Goal: Information Seeking & Learning: Learn about a topic

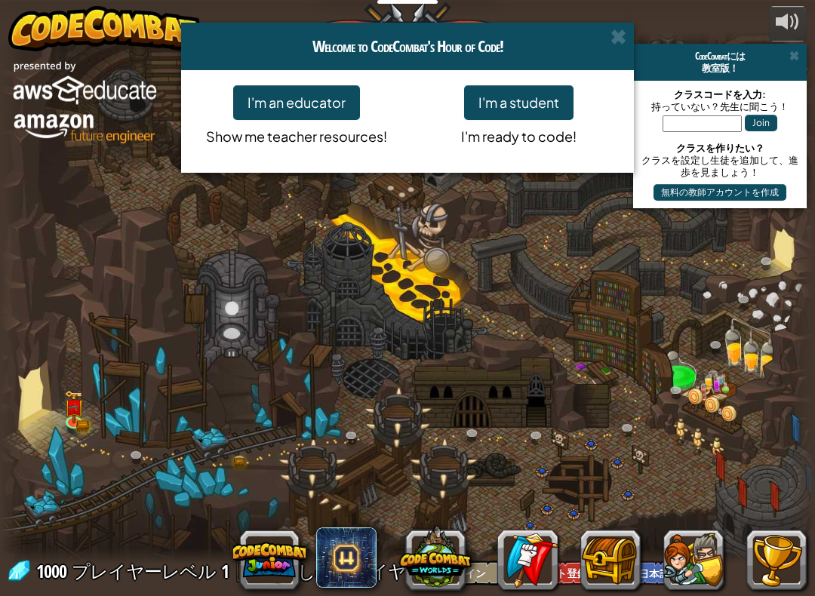
select select "ja"
click at [497, 110] on button "I'm a student" at bounding box center [518, 102] width 109 height 35
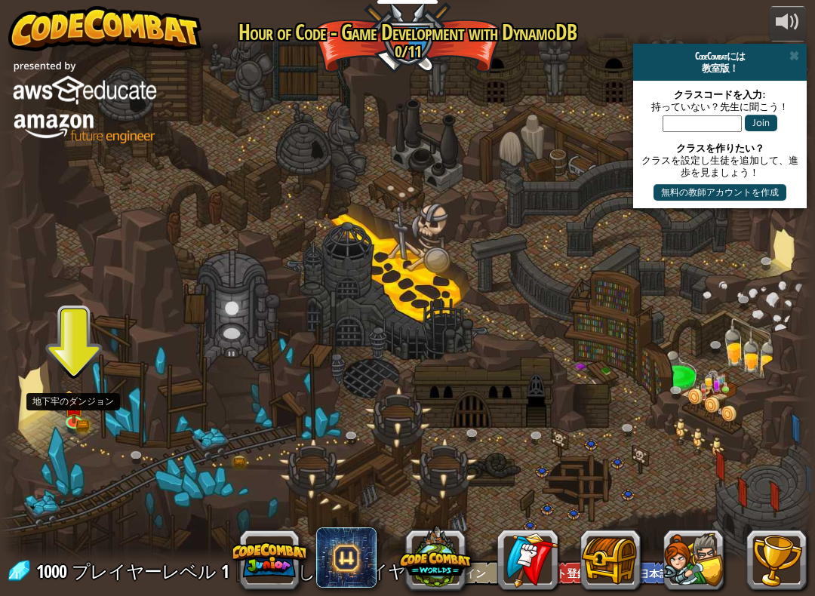
click at [78, 409] on img at bounding box center [74, 407] width 12 height 9
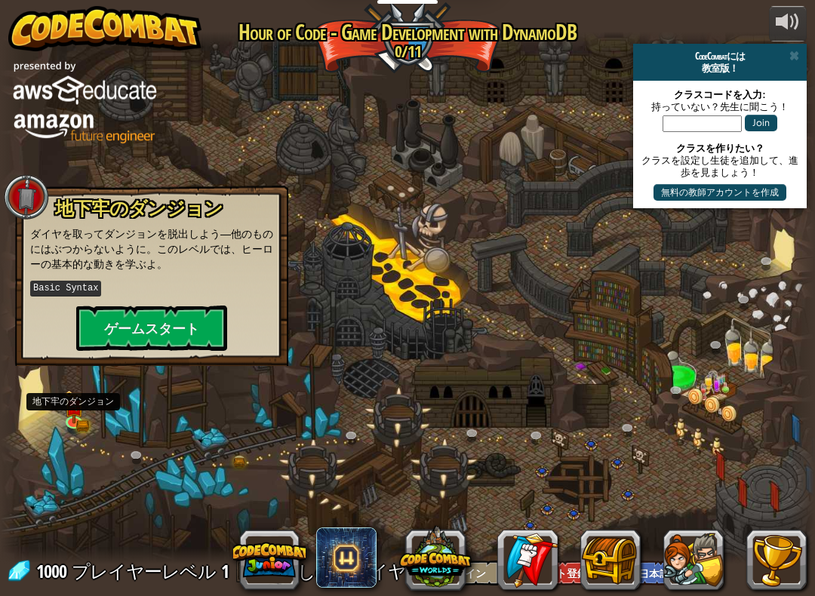
click at [201, 317] on button "ゲームスタート" at bounding box center [151, 328] width 151 height 45
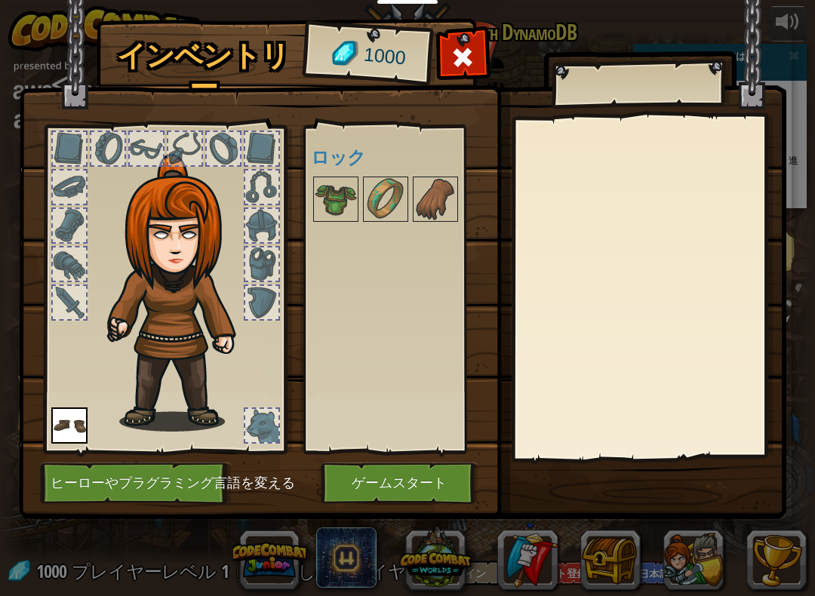
click at [350, 478] on button "ゲームスタート" at bounding box center [400, 484] width 158 height 42
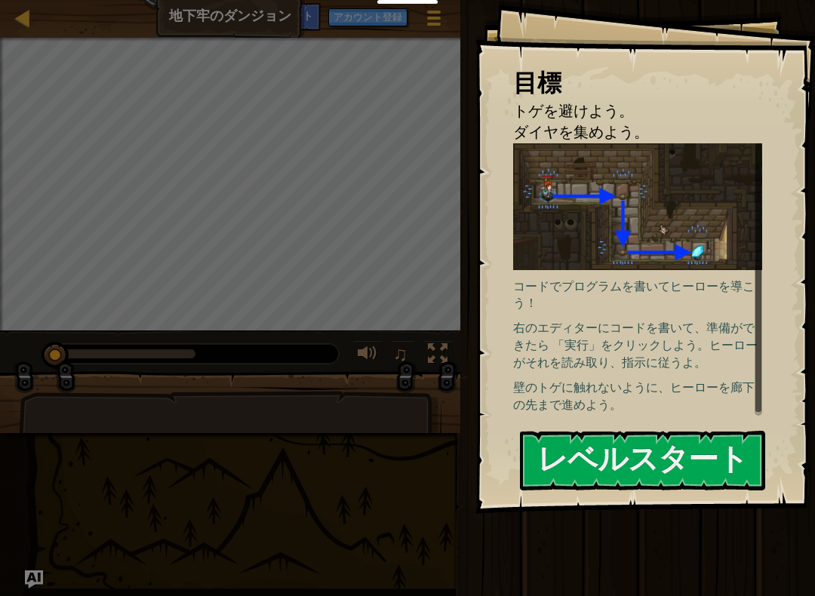
scroll to position [-2, 0]
click at [711, 457] on button "レベルスタート" at bounding box center [642, 461] width 245 height 60
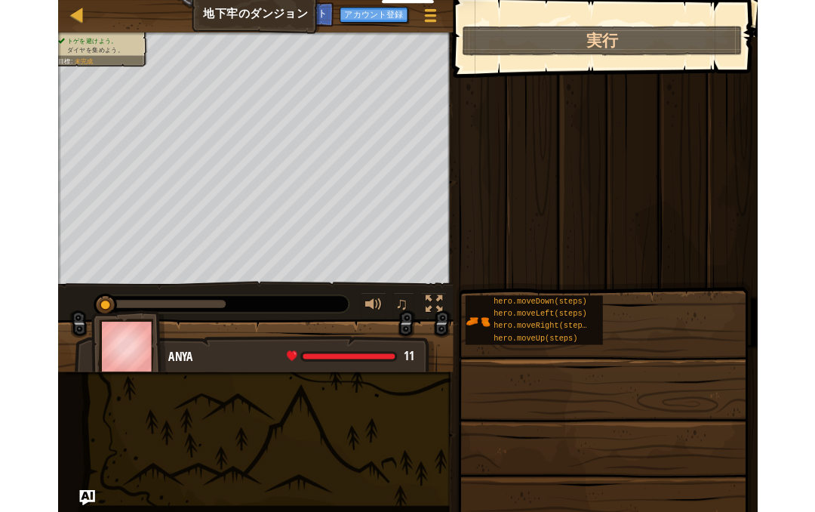
scroll to position [0, 0]
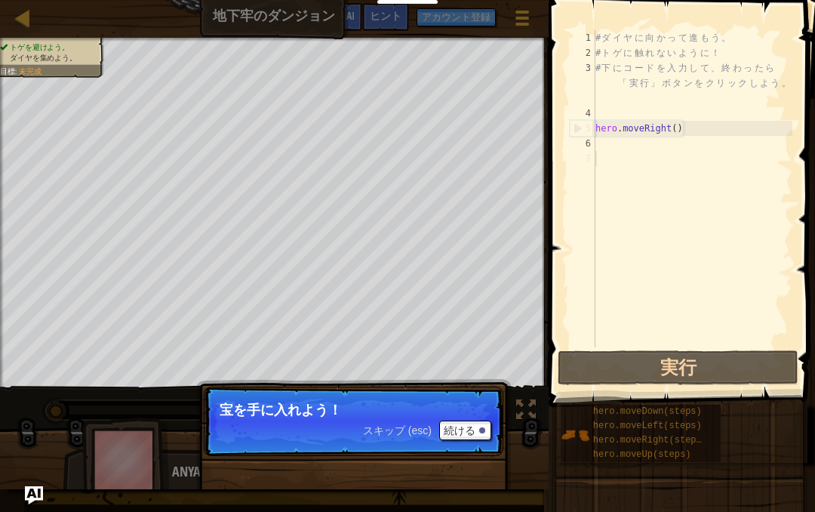
click at [469, 393] on p "スキップ (esc) 続ける 宝を手に入れよう！" at bounding box center [354, 420] width 300 height 69
click at [475, 430] on button "続ける" at bounding box center [465, 430] width 52 height 20
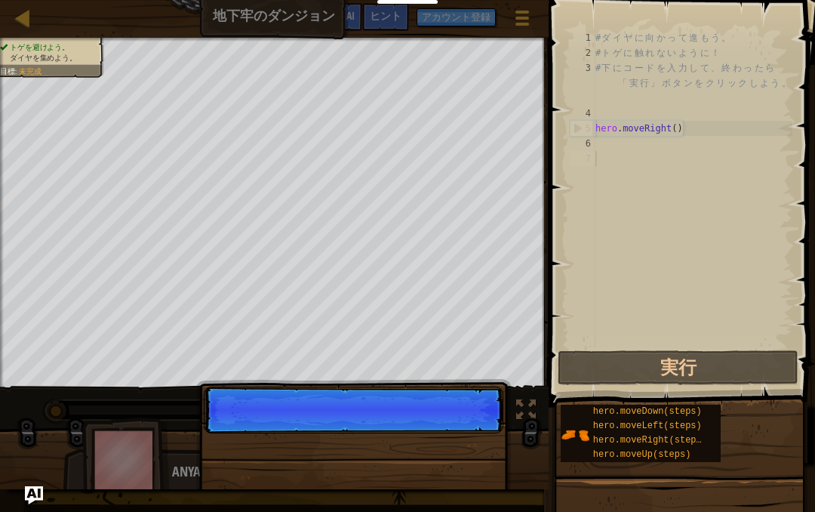
scroll to position [16, 15]
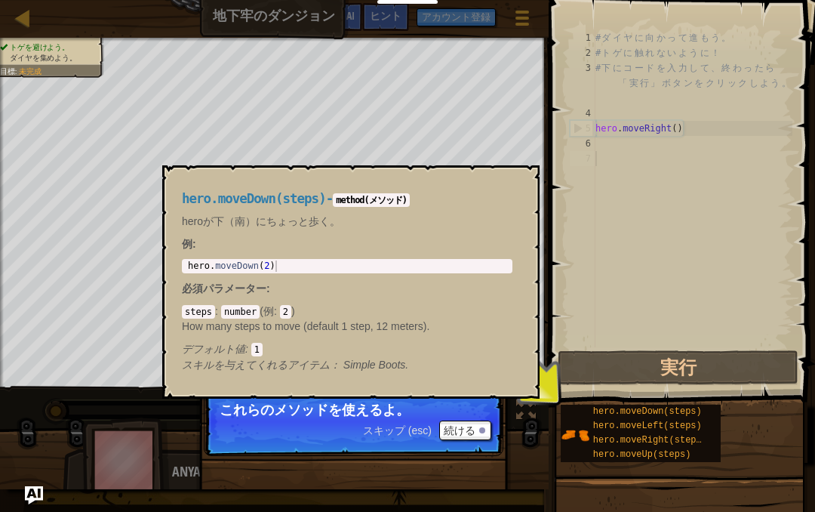
click at [674, 412] on span "hero.moveDown(steps)" at bounding box center [647, 411] width 109 height 11
click at [471, 436] on button "続ける" at bounding box center [465, 430] width 52 height 20
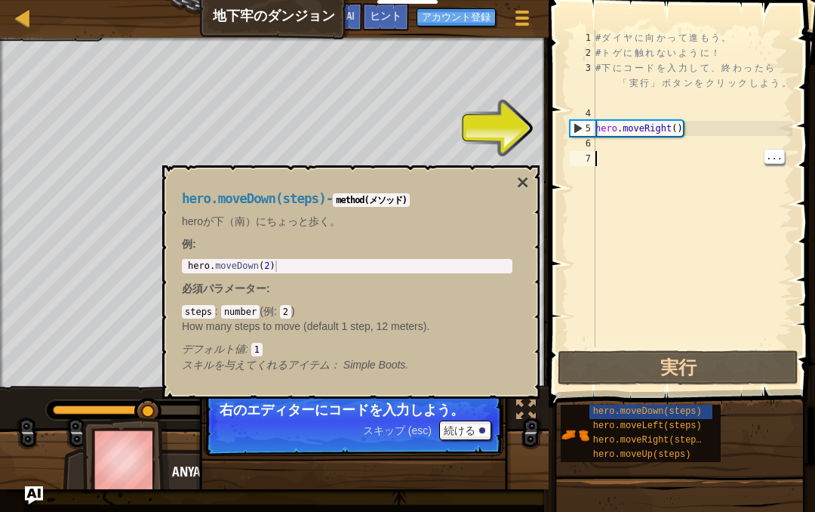
click at [579, 131] on div "5" at bounding box center [582, 128] width 25 height 15
click at [583, 127] on div "5" at bounding box center [582, 128] width 25 height 15
click at [576, 127] on div "5" at bounding box center [582, 128] width 25 height 15
click at [523, 181] on button "×" at bounding box center [523, 182] width 12 height 21
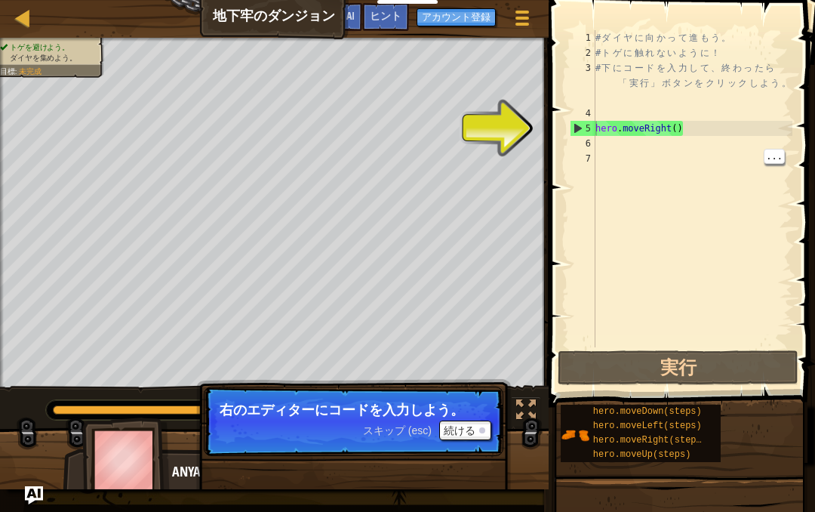
click at [574, 134] on div "5" at bounding box center [582, 128] width 25 height 15
click at [577, 135] on div "5" at bounding box center [582, 128] width 25 height 15
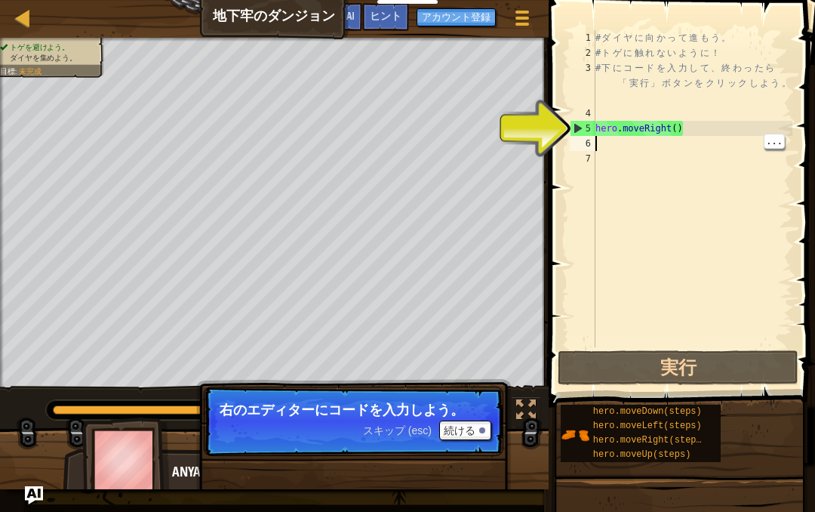
click at [596, 149] on div "# ダ イ ヤ に 向 か っ て 進 も う 。 # ト ゲ に 触 れ な い よ う に ！ # 下 に コ ー ド を 入 力 し て 、 終 わ っ…" at bounding box center [692, 203] width 200 height 347
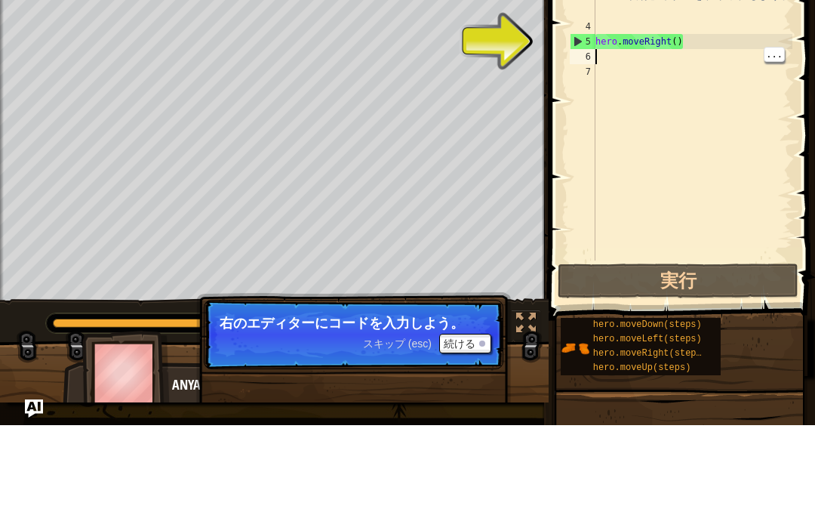
click at [473, 420] on button "続ける" at bounding box center [465, 430] width 52 height 20
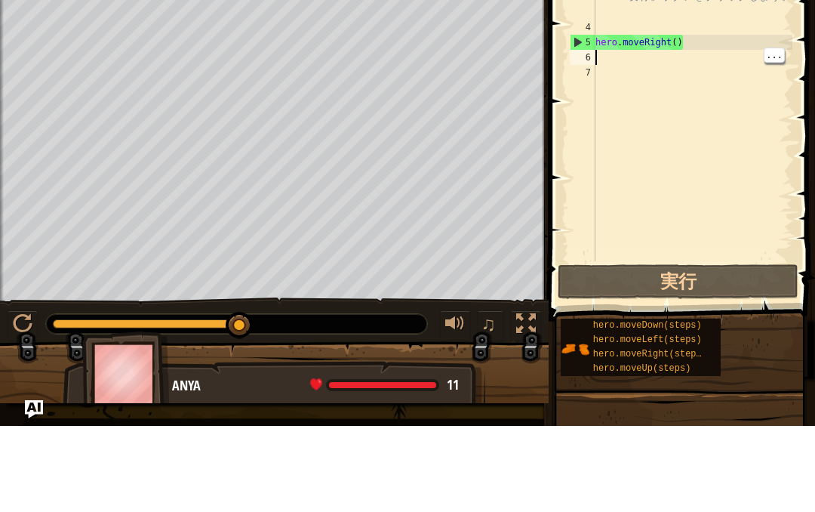
scroll to position [0, 0]
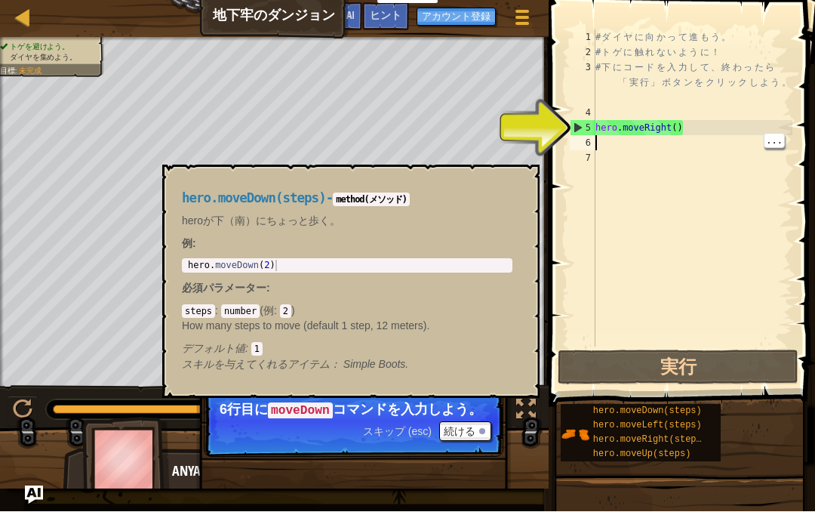
click at [676, 414] on span "hero.moveDown(steps)" at bounding box center [647, 411] width 109 height 11
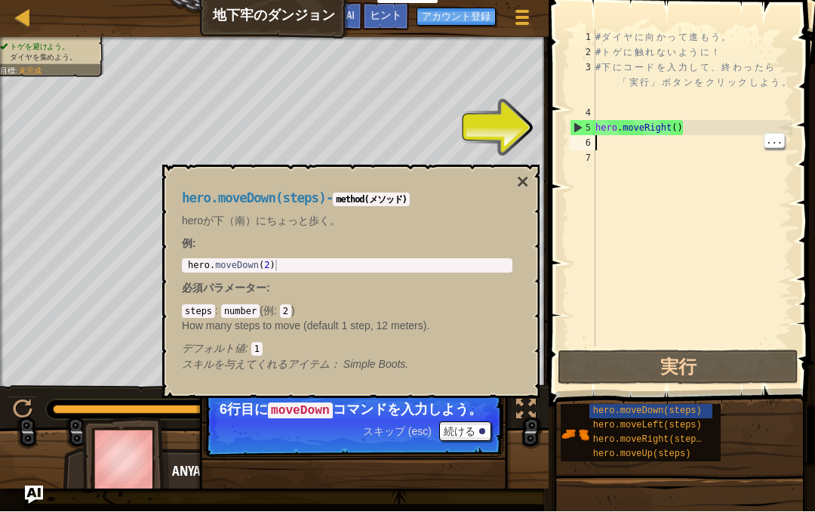
click at [610, 153] on div "# ダ イ ヤ に 向 か っ て 進 も う 。 # ト ゲ に 触 れ な い よ う に ！ # 下 に コ ー ド を 入 力 し て 、 終 わ っ…" at bounding box center [692, 203] width 200 height 347
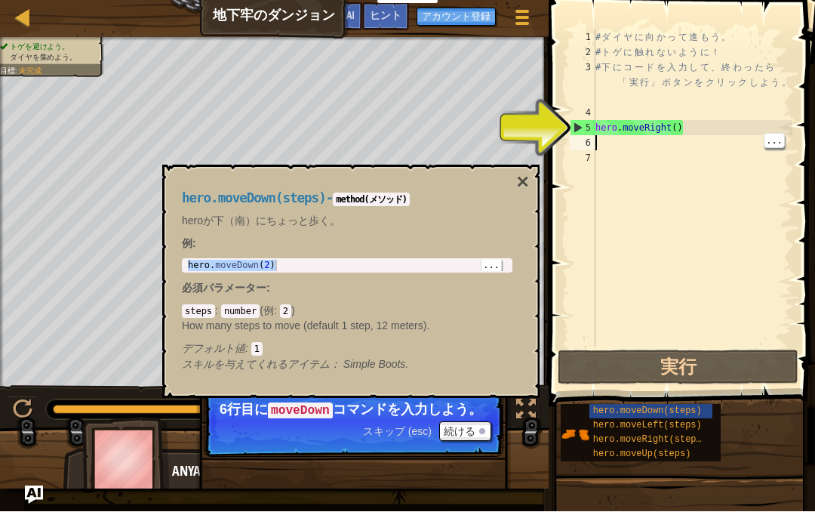
click at [614, 148] on div "# ダ イ ヤ に 向 か っ て 進 も う 。 # ト ゲ に 触 れ な い よ う に ！ # 下 に コ ー ド を 入 力 し て 、 終 わ っ…" at bounding box center [692, 203] width 200 height 347
click at [626, 144] on div "# ダ イ ヤ に 向 か っ て 進 も う 。 # ト ゲ に 触 れ な い よ う に ！ # 下 に コ ー ド を 入 力 し て 、 終 わ っ…" at bounding box center [692, 203] width 200 height 347
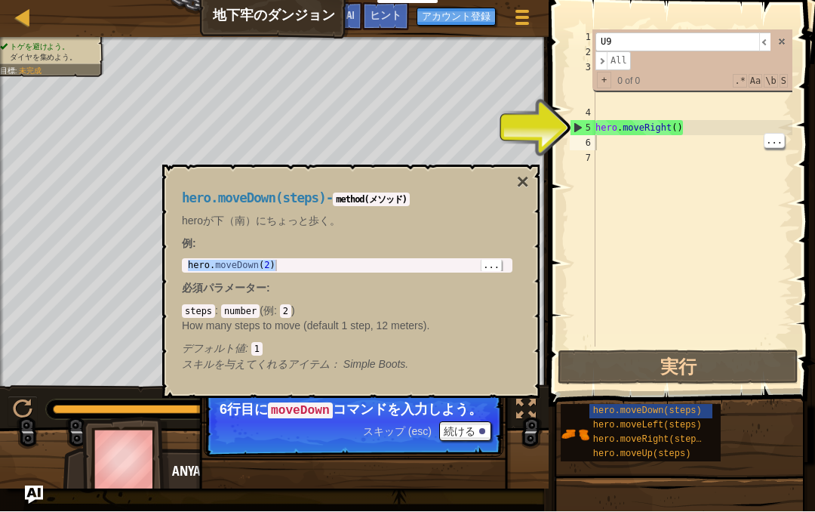
type input "U9U"
click at [783, 44] on span at bounding box center [781, 42] width 11 height 11
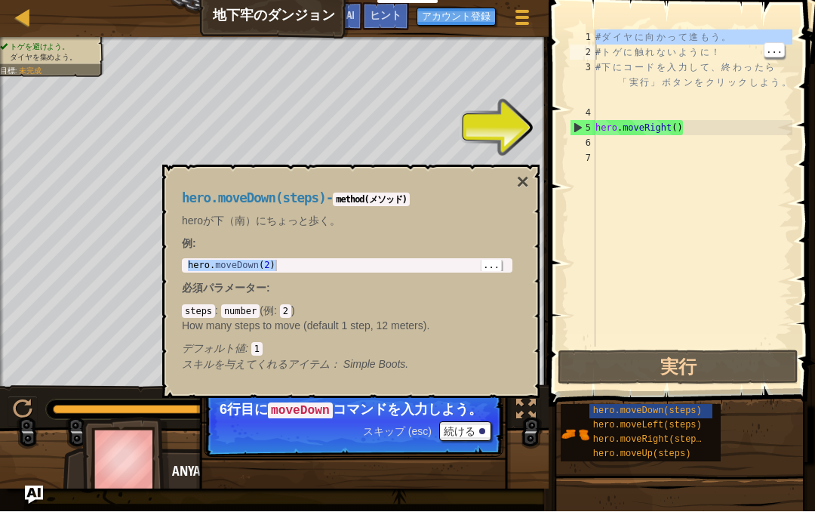
click at [521, 189] on button "×" at bounding box center [523, 182] width 12 height 21
